Goal: Task Accomplishment & Management: Manage account settings

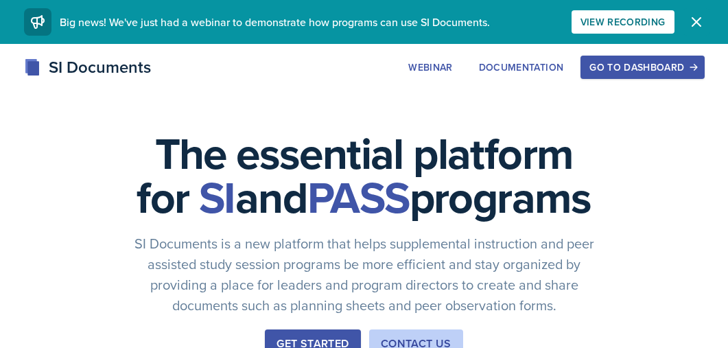
click at [702, 23] on icon "button" at bounding box center [696, 22] width 16 height 16
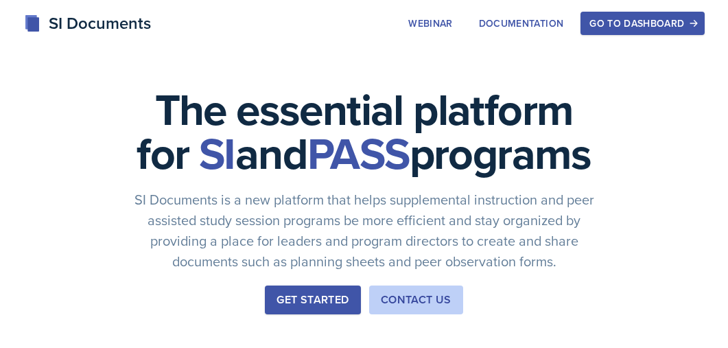
click at [646, 14] on button "Go to Dashboard" at bounding box center [641, 23] width 123 height 23
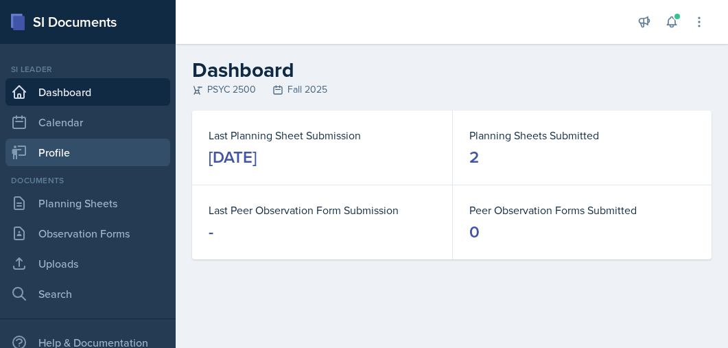
scroll to position [63, 0]
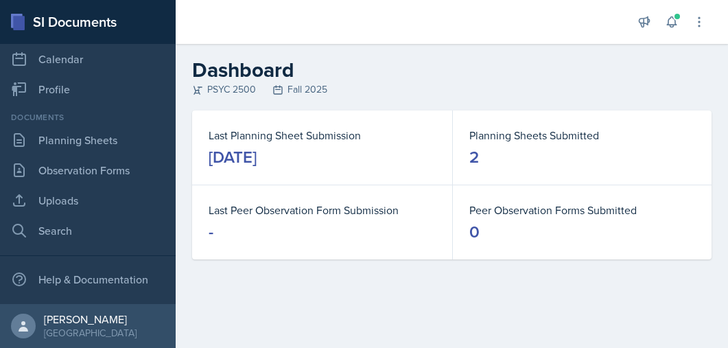
click at [256, 153] on div "[DATE]" at bounding box center [232, 157] width 48 height 22
click at [256, 155] on div "[DATE]" at bounding box center [232, 157] width 48 height 22
click at [28, 143] on link "Planning Sheets" at bounding box center [87, 139] width 165 height 27
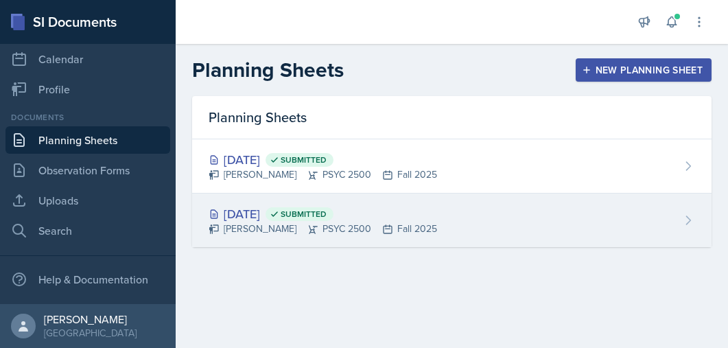
click at [308, 211] on div "[DATE] Submitted" at bounding box center [322, 213] width 228 height 19
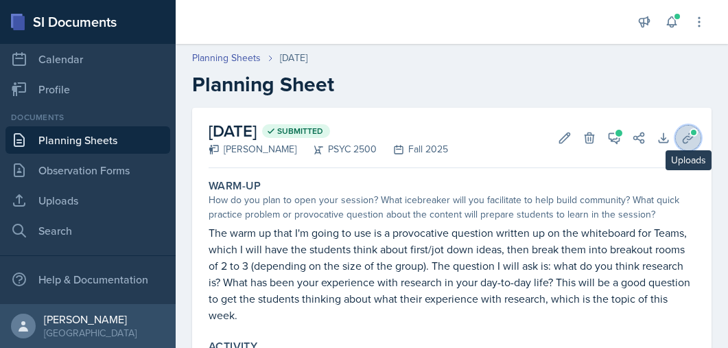
click at [691, 139] on icon at bounding box center [688, 138] width 14 height 14
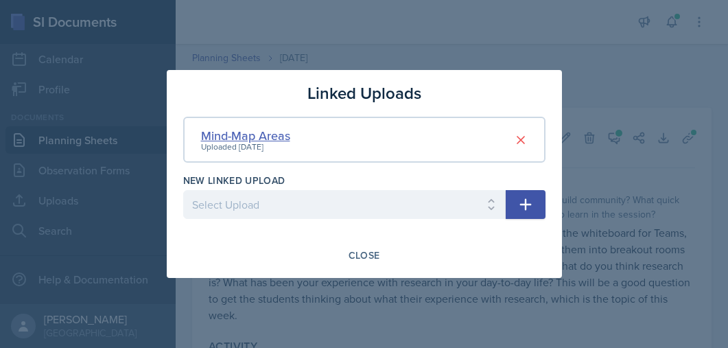
click at [244, 140] on div "Mind-Map Areas" at bounding box center [245, 135] width 89 height 19
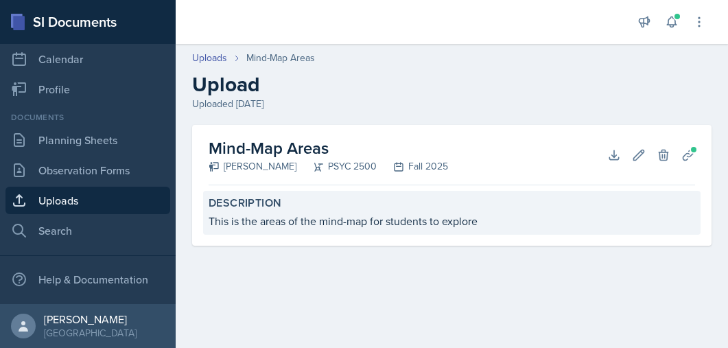
click at [350, 213] on div "This is the areas of the mind-map for students to explore" at bounding box center [451, 221] width 486 height 16
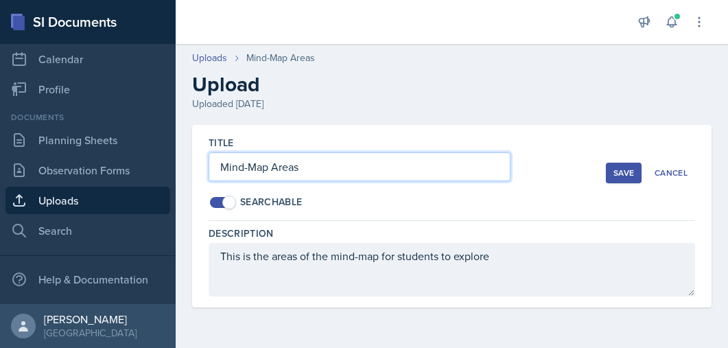
click at [287, 165] on input "Mind-Map Areas" at bounding box center [359, 166] width 302 height 29
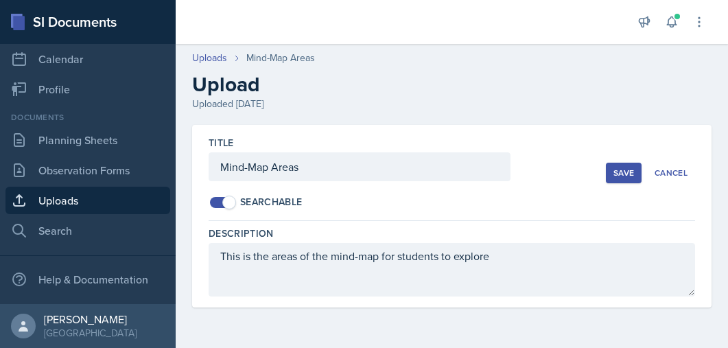
click at [75, 199] on link "Uploads" at bounding box center [87, 200] width 165 height 27
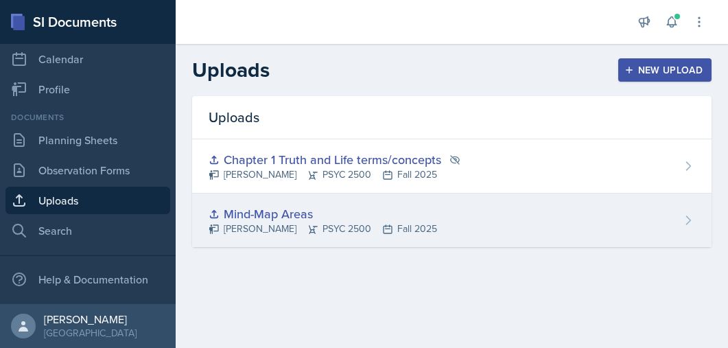
click at [294, 213] on div "Mind-Map Areas" at bounding box center [322, 213] width 228 height 19
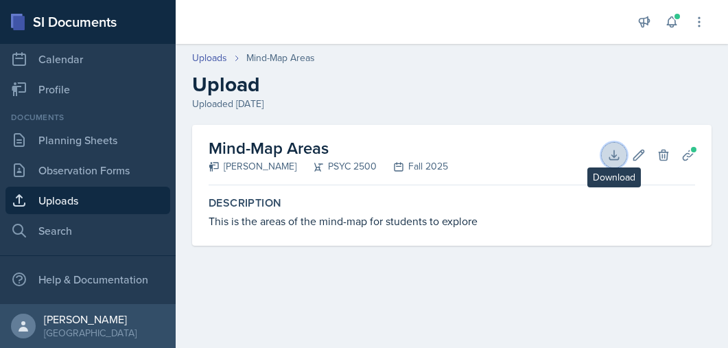
click at [614, 154] on icon at bounding box center [613, 154] width 9 height 9
click at [263, 150] on h2 "Mind-Map Areas" at bounding box center [327, 148] width 239 height 25
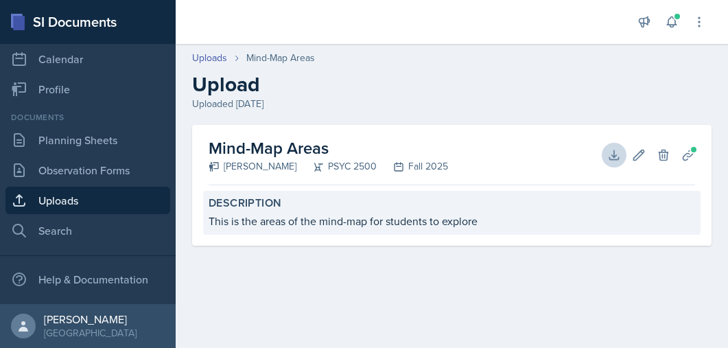
click at [248, 208] on label "Description" at bounding box center [451, 203] width 486 height 14
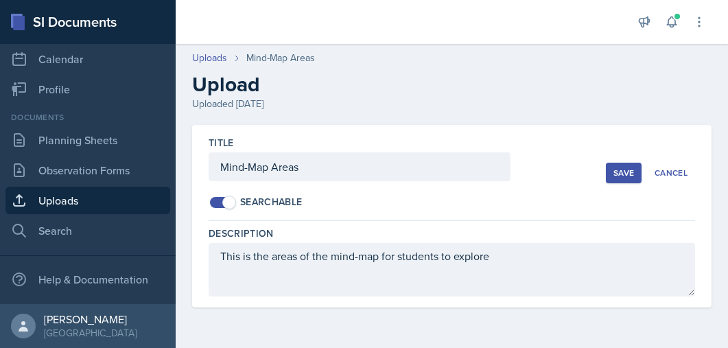
click at [226, 211] on div "Title Mind-Map Areas Searchable Save Cancel" at bounding box center [451, 173] width 486 height 96
click at [230, 200] on span at bounding box center [229, 202] width 14 height 14
